Goal: Navigation & Orientation: Understand site structure

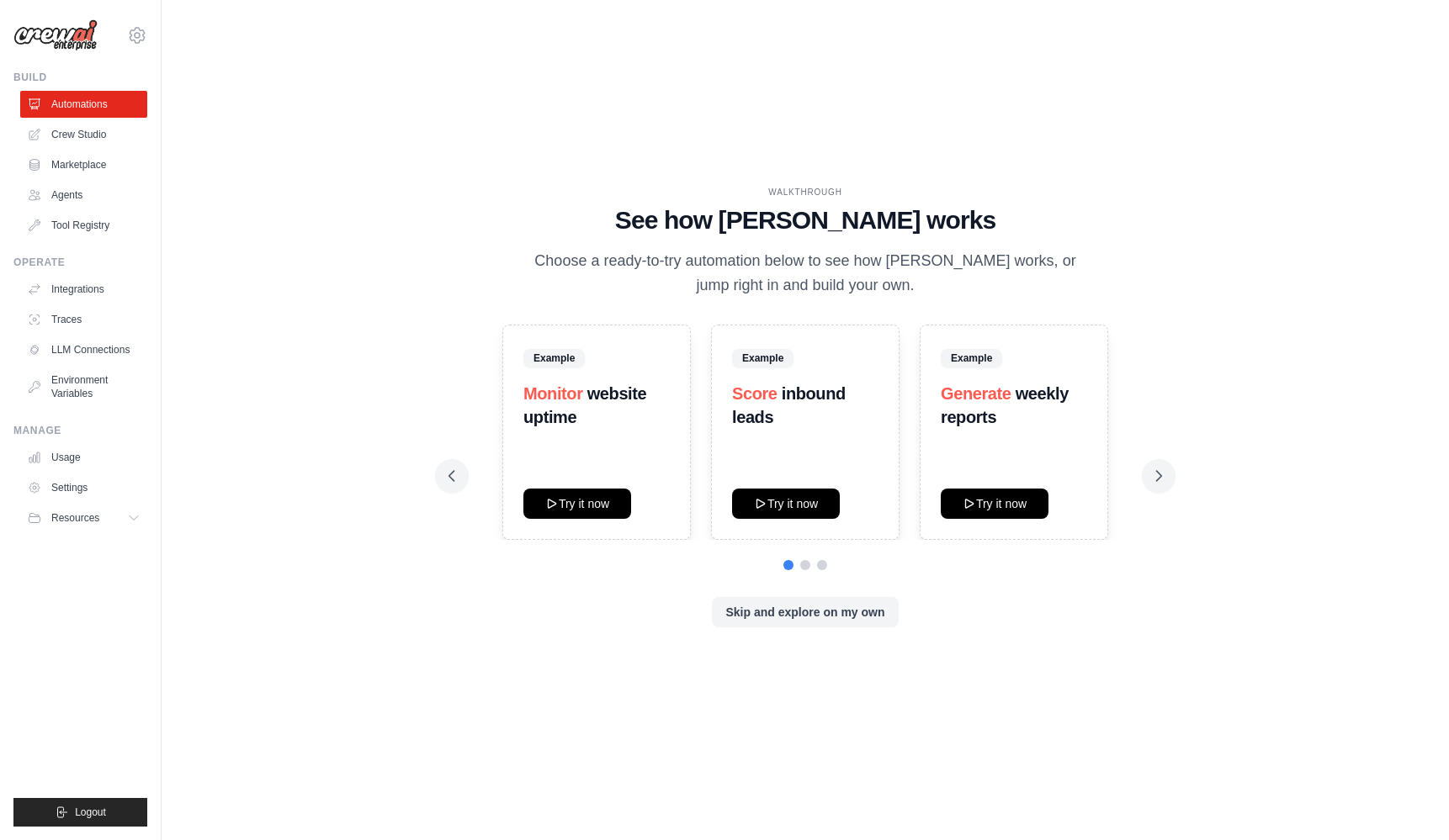
click at [1223, 261] on div "WALKTHROUGH See how [PERSON_NAME] works Choose a ready-to-try automation below …" at bounding box center [805, 420] width 1233 height 806
click at [437, 212] on div "WALKTHROUGH See how [PERSON_NAME] works Choose a ready-to-try automation below …" at bounding box center [805, 420] width 754 height 469
click at [456, 474] on icon at bounding box center [451, 476] width 17 height 17
click at [78, 223] on link "Tool Registry" at bounding box center [85, 225] width 127 height 27
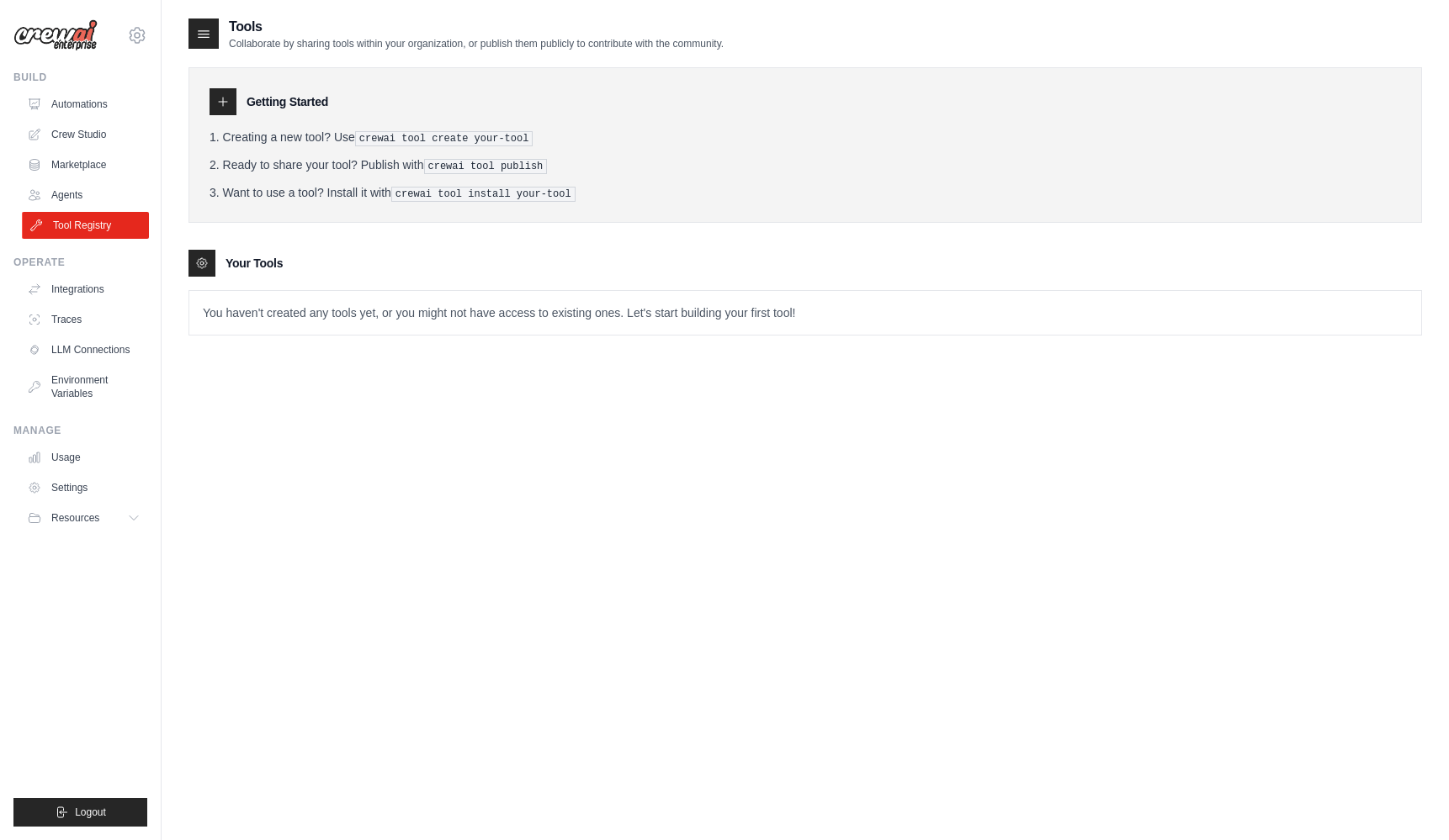
click at [90, 223] on link "Tool Registry" at bounding box center [85, 225] width 127 height 27
click at [83, 289] on link "Integrations" at bounding box center [85, 289] width 127 height 27
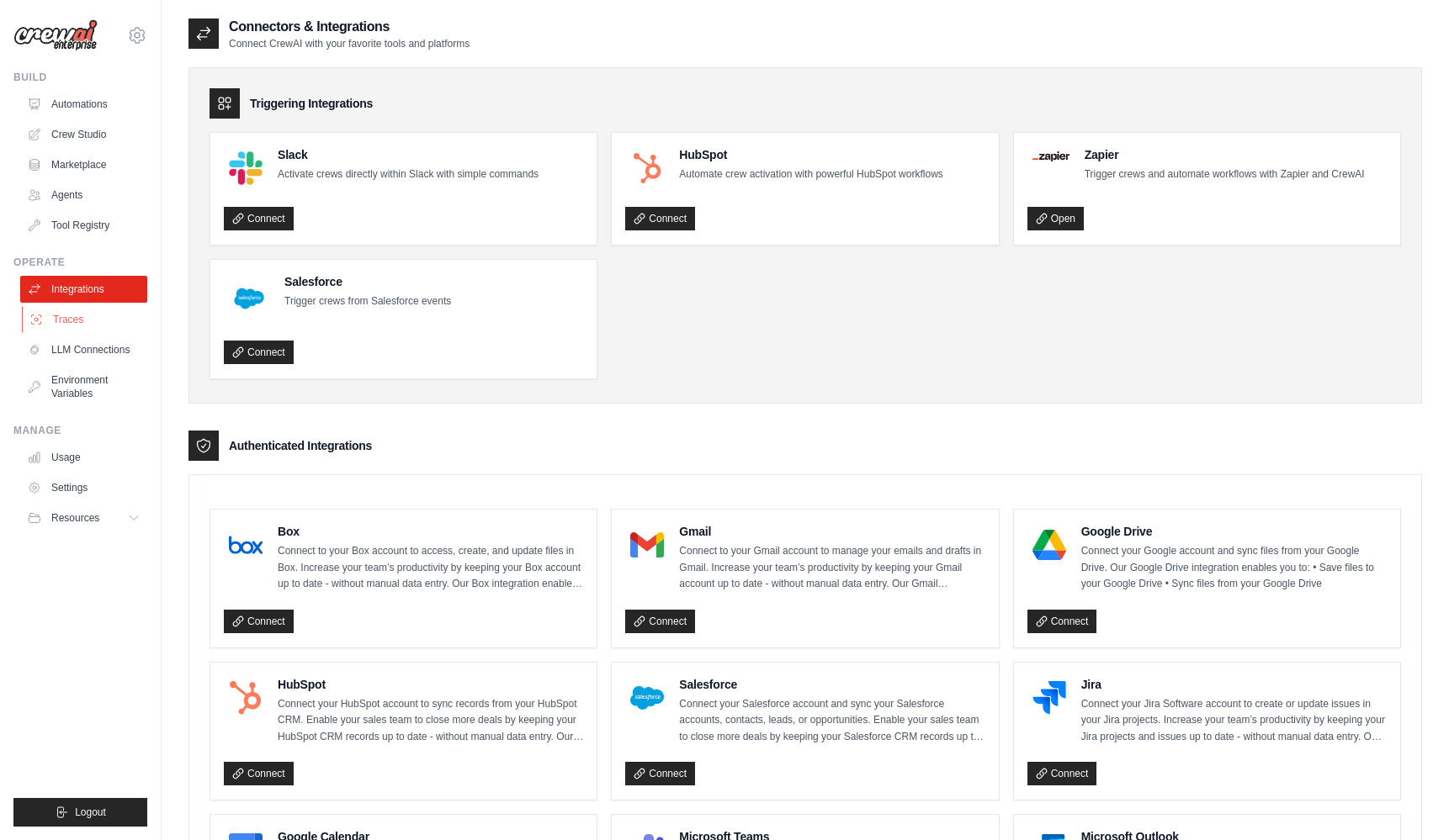
click at [74, 314] on link "Traces" at bounding box center [85, 319] width 127 height 27
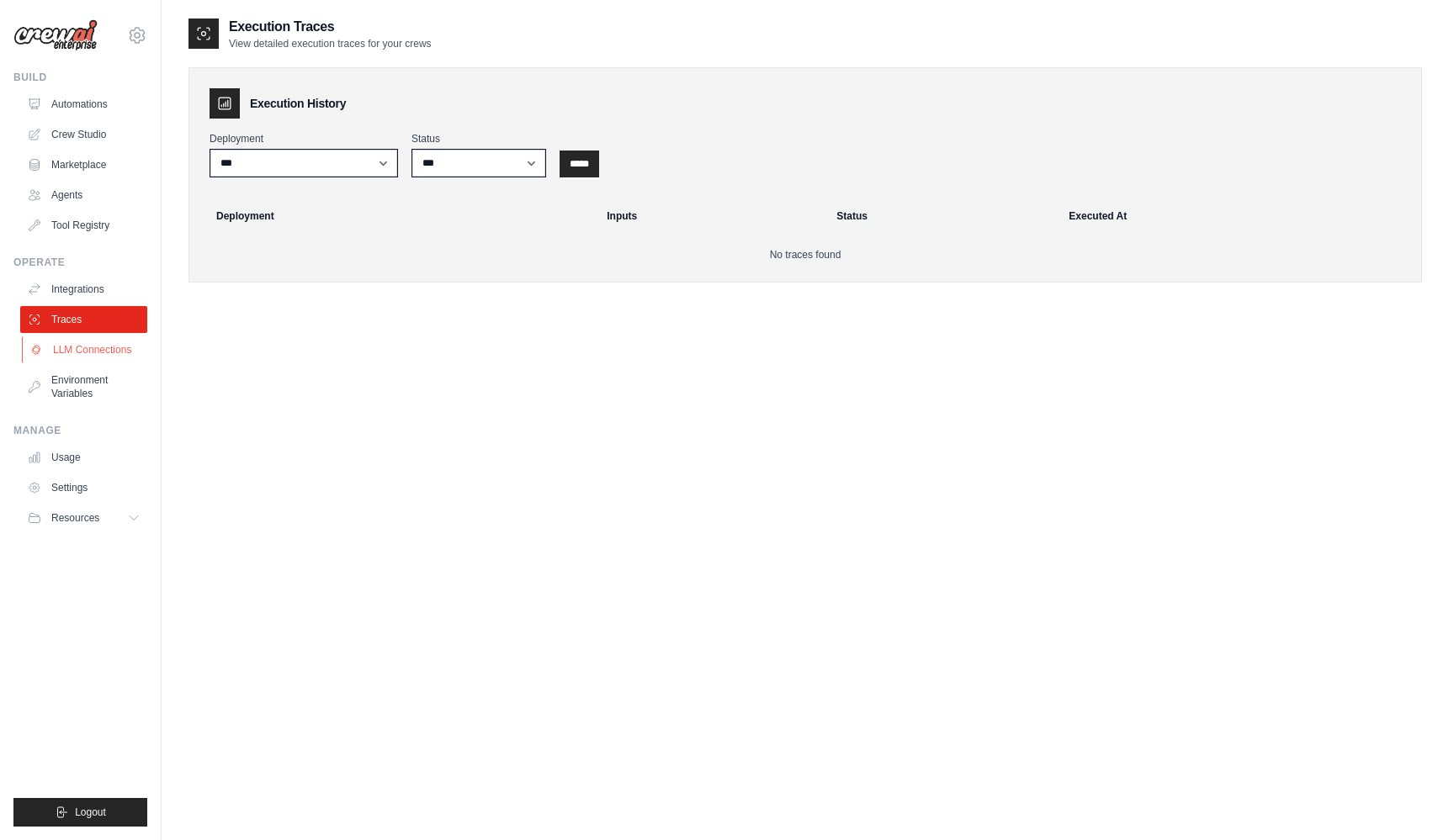
click at [107, 349] on link "LLM Connections" at bounding box center [85, 350] width 127 height 27
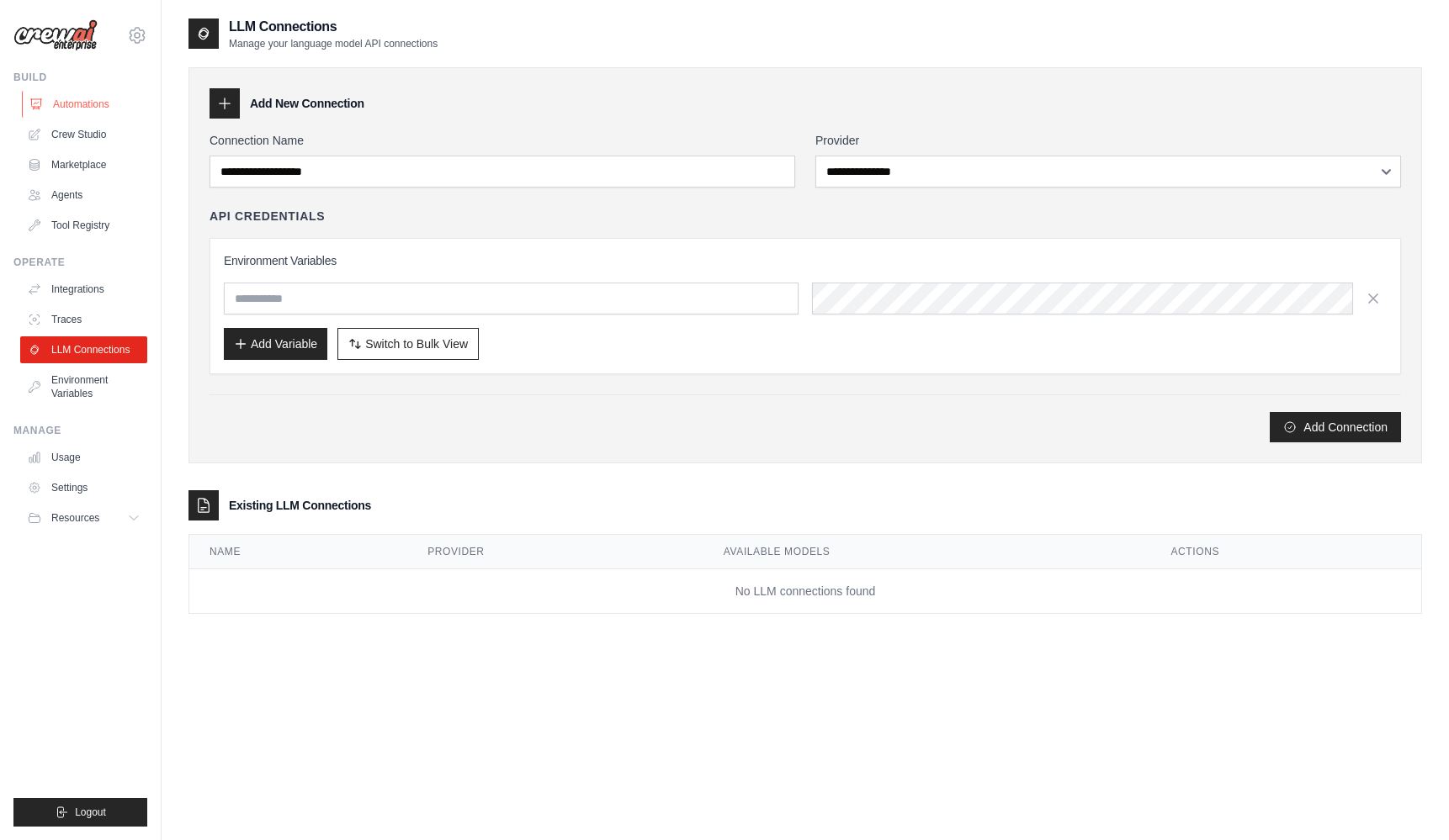
click at [93, 99] on link "Automations" at bounding box center [85, 105] width 127 height 27
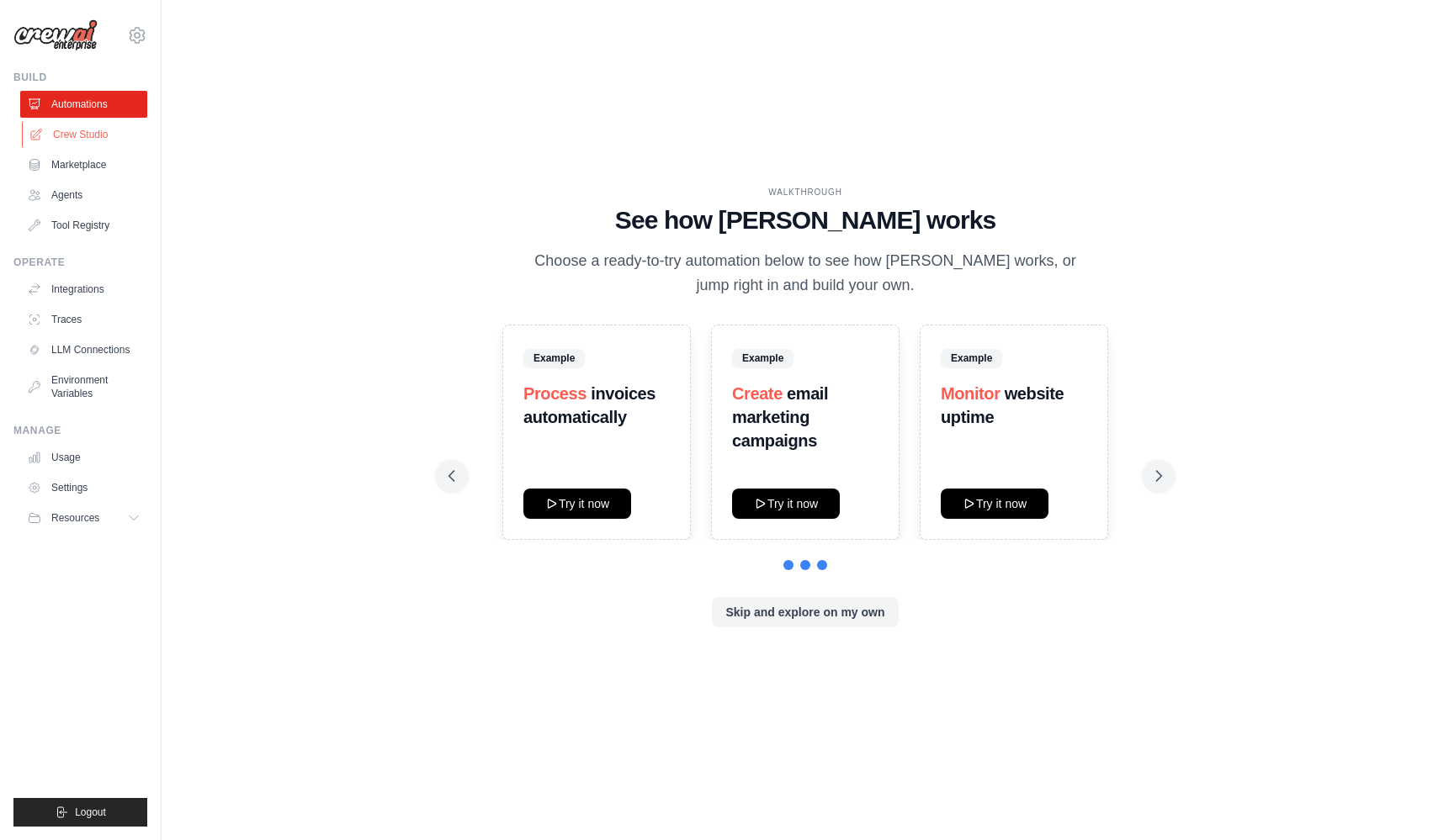
click at [73, 132] on link "Crew Studio" at bounding box center [85, 134] width 127 height 27
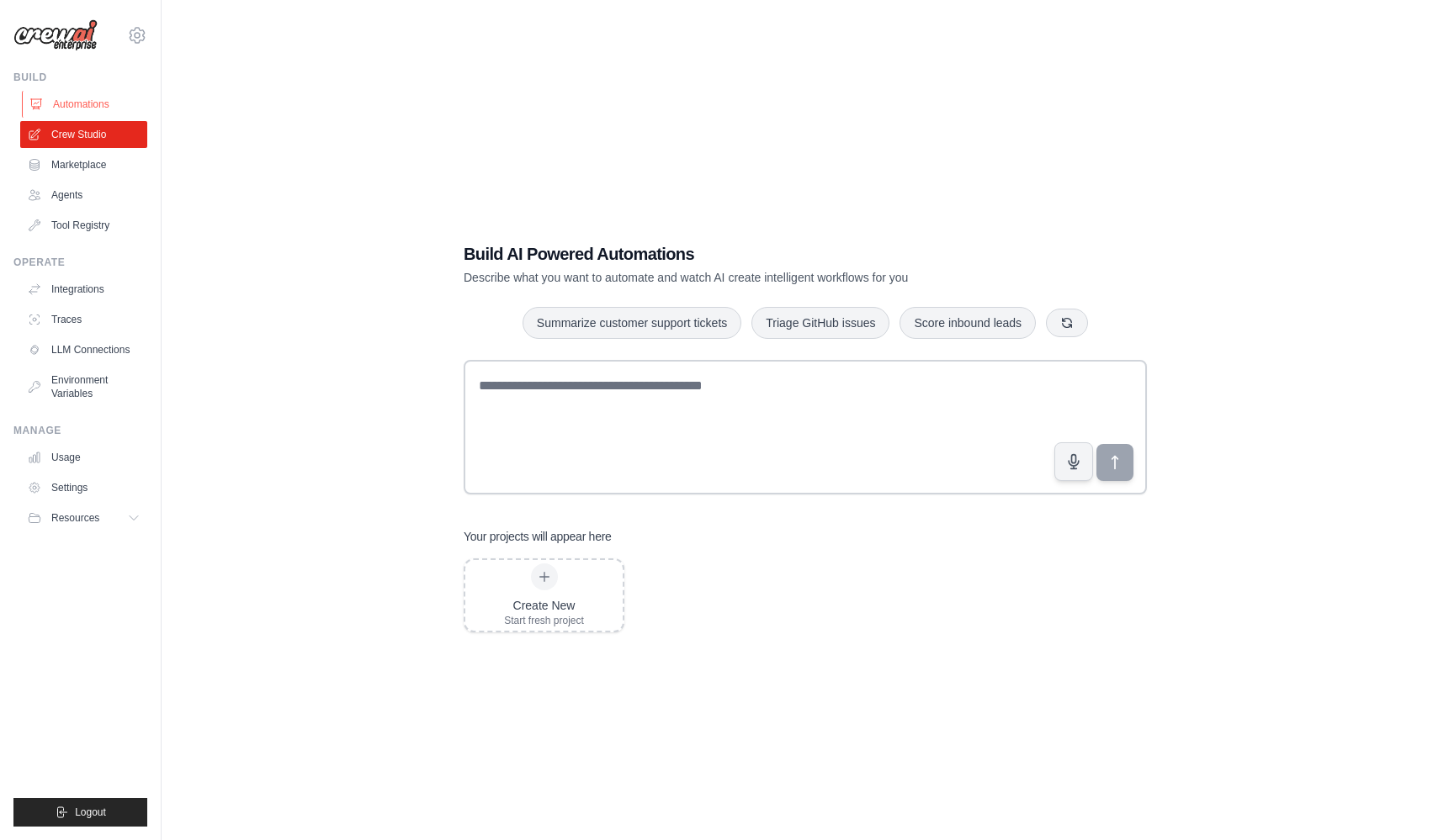
click at [85, 102] on link "Automations" at bounding box center [85, 105] width 127 height 27
